Goal: Transaction & Acquisition: Purchase product/service

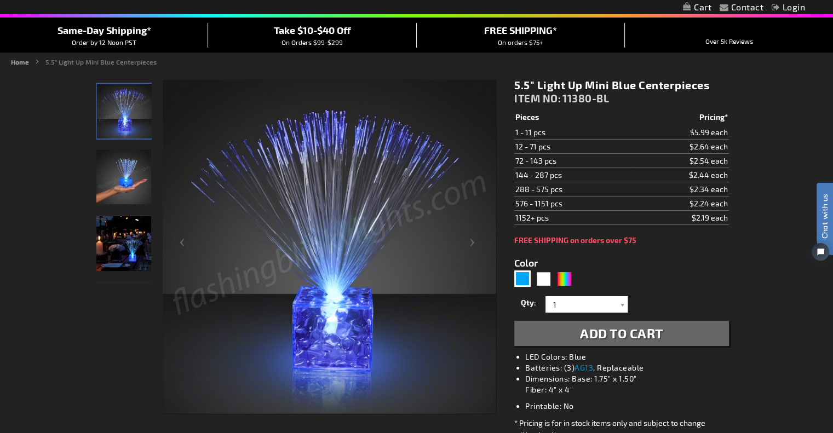
scroll to position [96, 0]
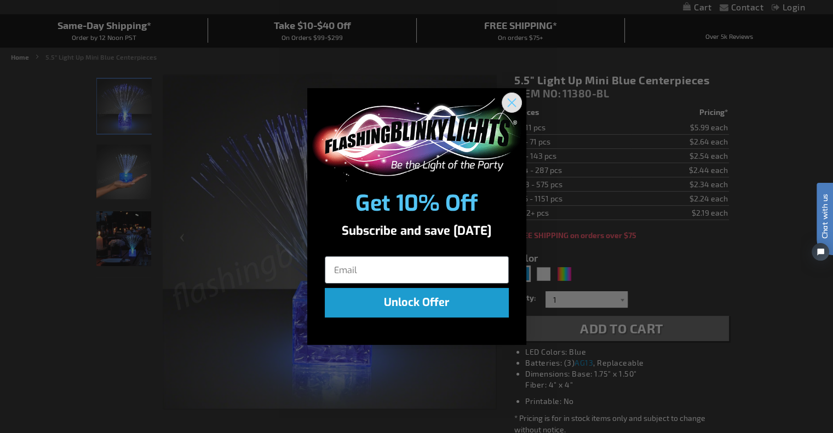
click at [512, 100] on circle "Close dialog" at bounding box center [511, 103] width 18 height 18
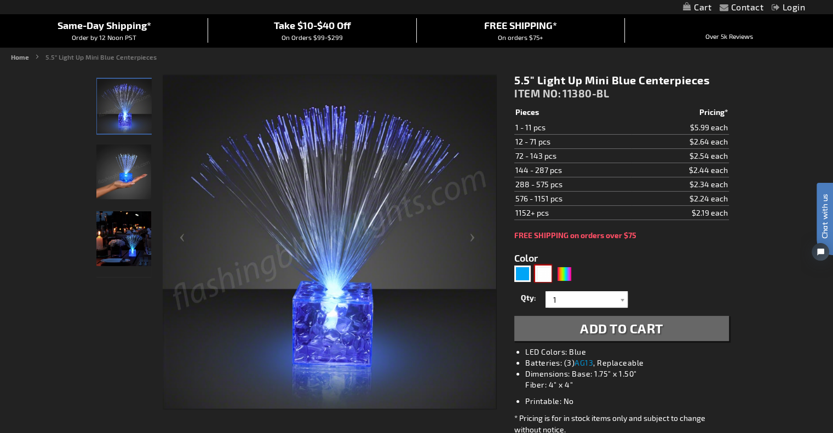
click at [541, 270] on div "White" at bounding box center [543, 274] width 16 height 16
type input "5646"
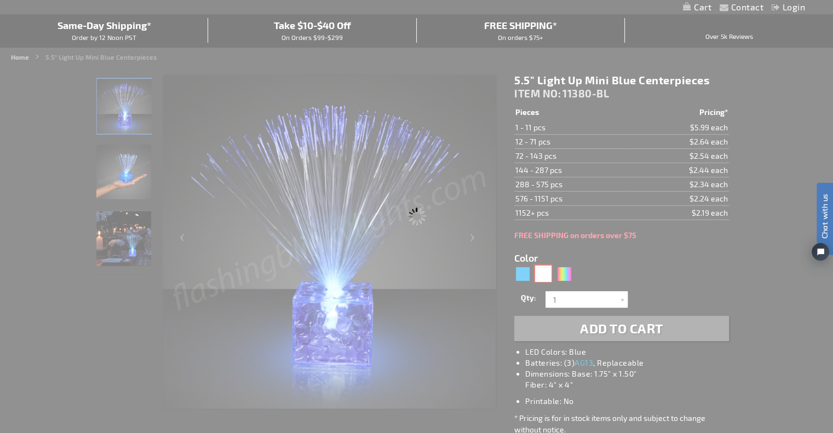
type input "11380-WT"
type input "Customize - 5.5&quot; Light Up Mini White Centerpieces - ITEM NO: 11380-WT"
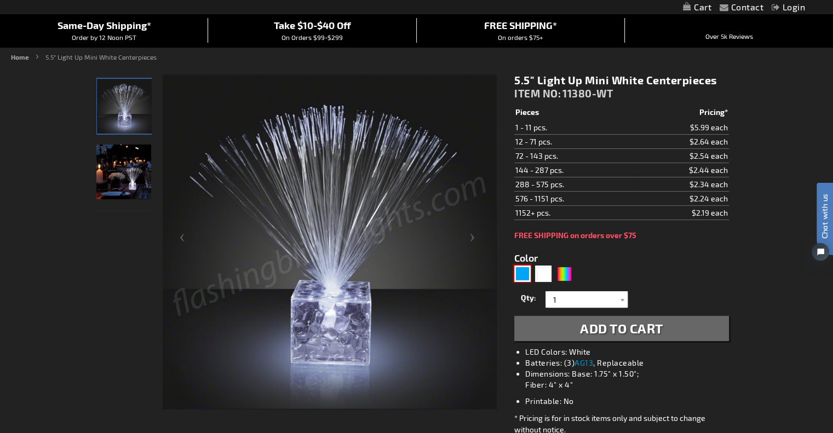
click at [522, 279] on div "Blue" at bounding box center [522, 274] width 16 height 16
type input "5629"
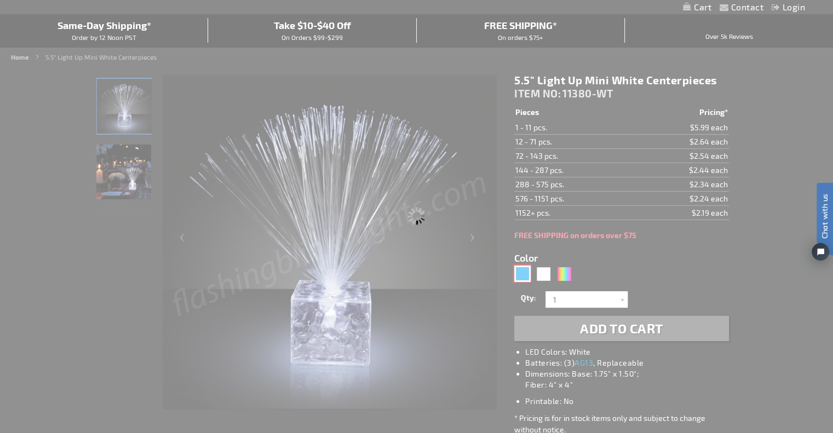
type input "11380-BL"
type input "Customize - 5.5&quot; Light Up Mini Blue Centerpieces - ITEM NO: 11380-BL"
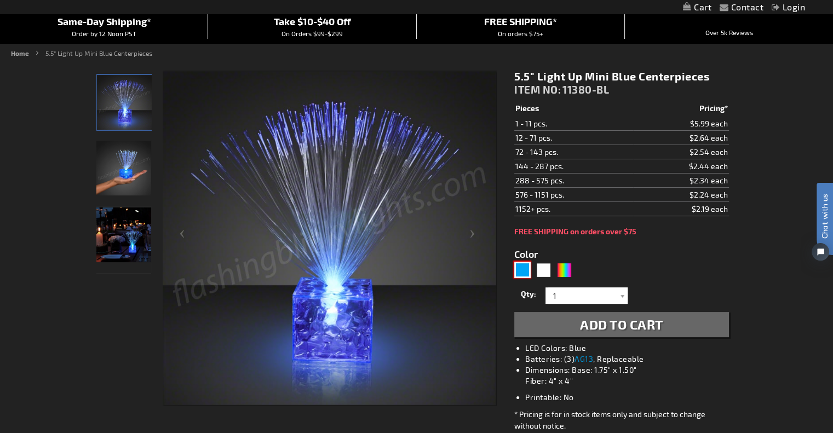
scroll to position [115, 0]
